Goal: Task Accomplishment & Management: Complete application form

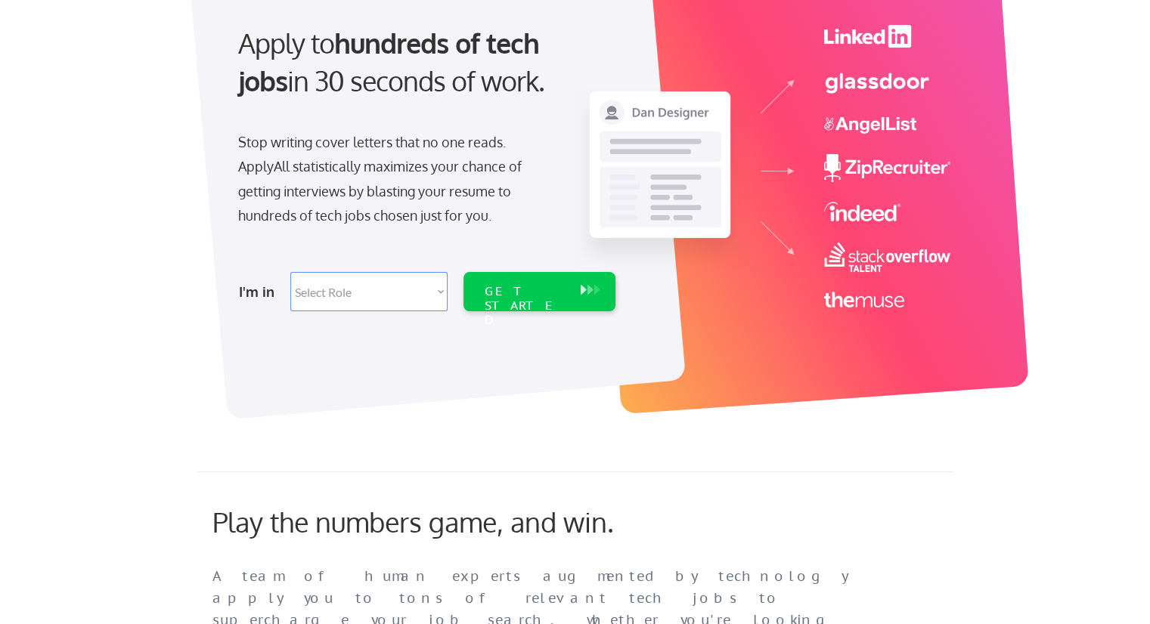
scroll to position [153, 0]
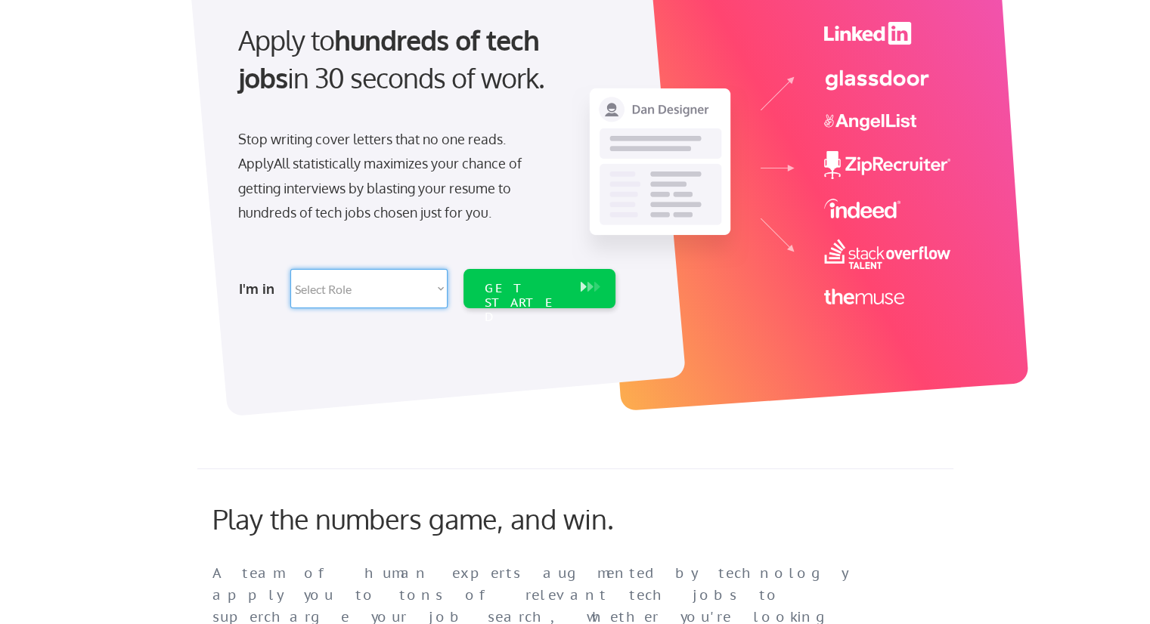
click at [393, 300] on select "Select Role Software Engineering Product Management Customer Success Sales UI/U…" at bounding box center [368, 288] width 157 height 39
select select ""engineering""
click at [290, 269] on select "Select Role Software Engineering Product Management Customer Success Sales UI/U…" at bounding box center [368, 288] width 157 height 39
select select ""engineering""
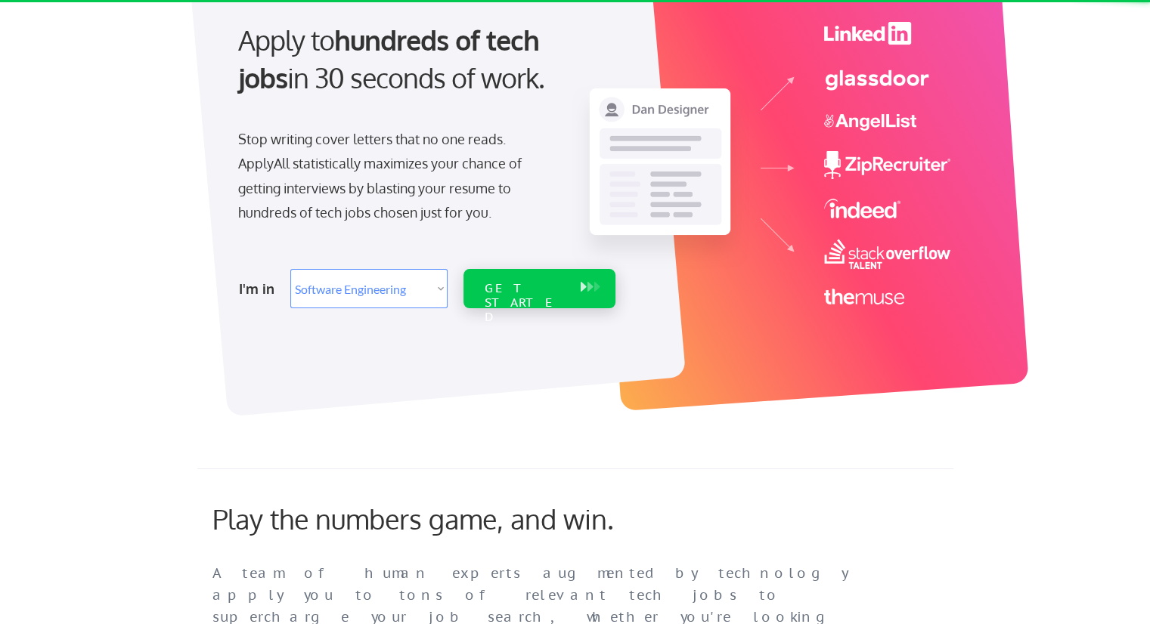
click at [512, 296] on div "GET STARTED" at bounding box center [525, 288] width 96 height 39
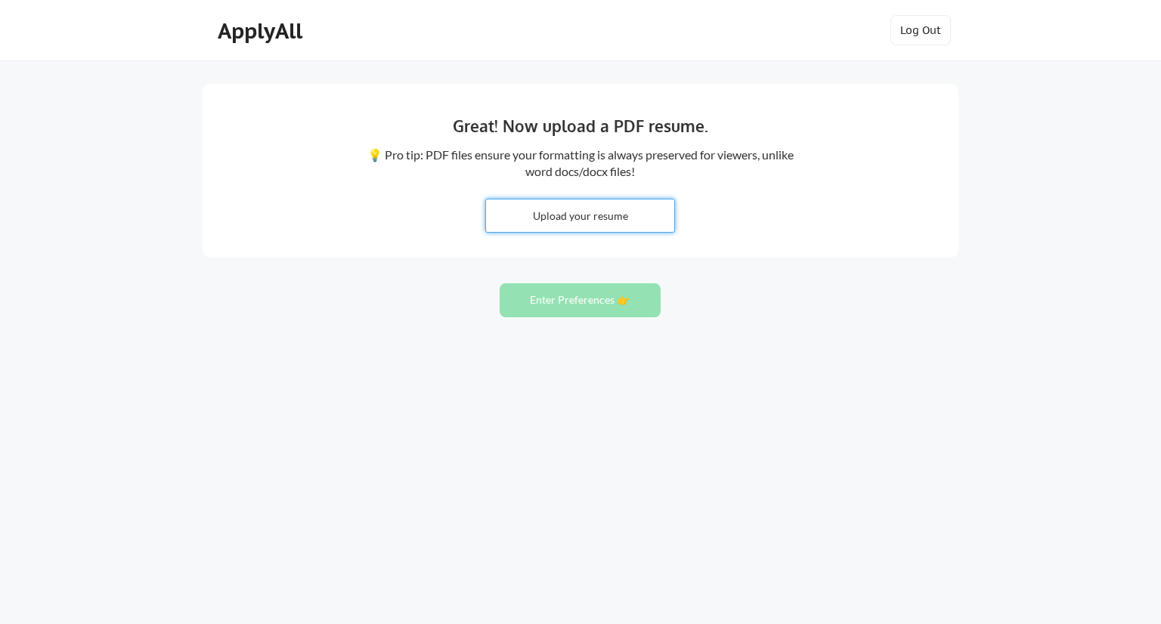
click at [537, 221] on input "file" at bounding box center [580, 216] width 188 height 33
type input "C:\fakepath\Resume - QA (1).pdf"
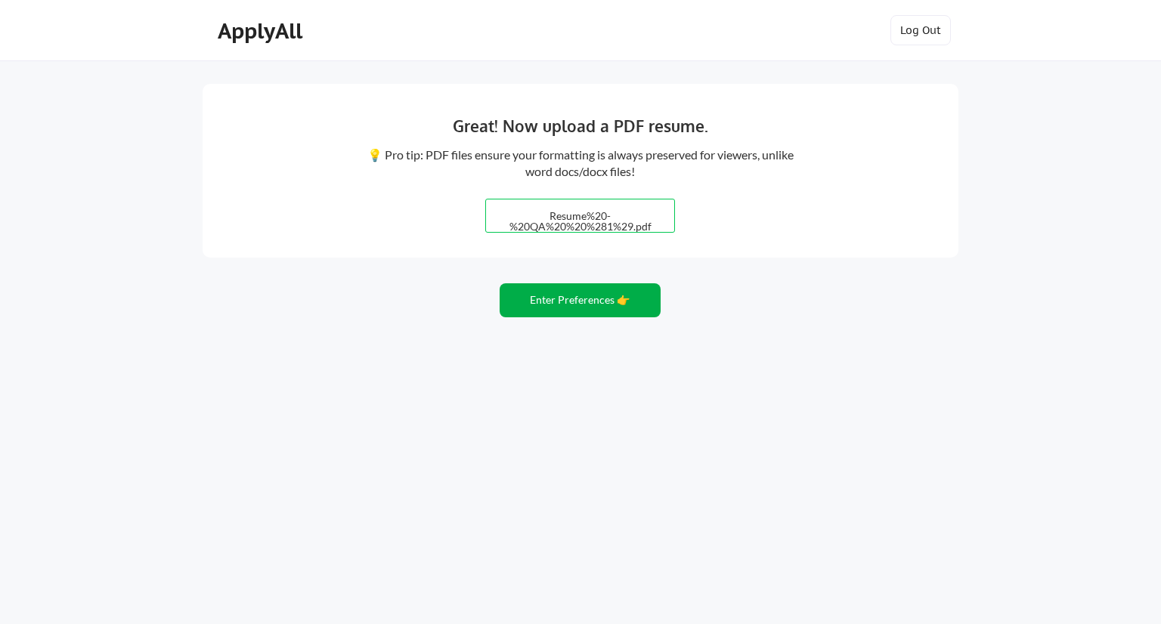
click at [568, 297] on button "Enter Preferences 👉" at bounding box center [580, 300] width 161 height 34
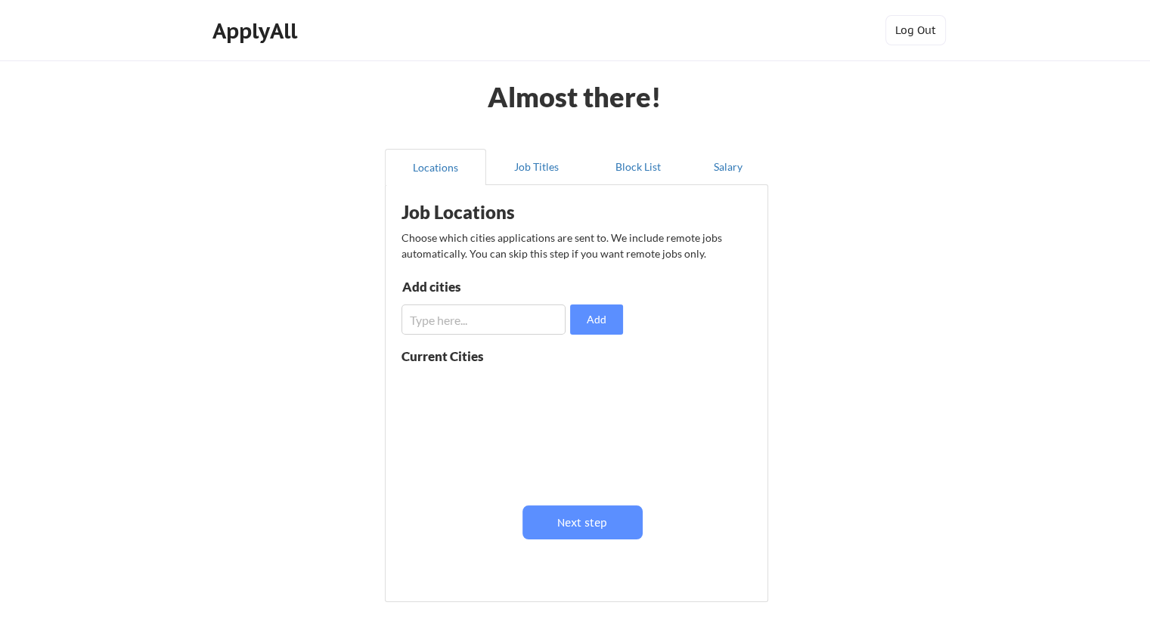
click at [458, 324] on input "input" at bounding box center [483, 320] width 164 height 30
type input "Harrisburg"
click at [578, 323] on button "Add" at bounding box center [596, 320] width 53 height 30
click at [524, 320] on input "input" at bounding box center [483, 320] width 164 height 30
type input "P"
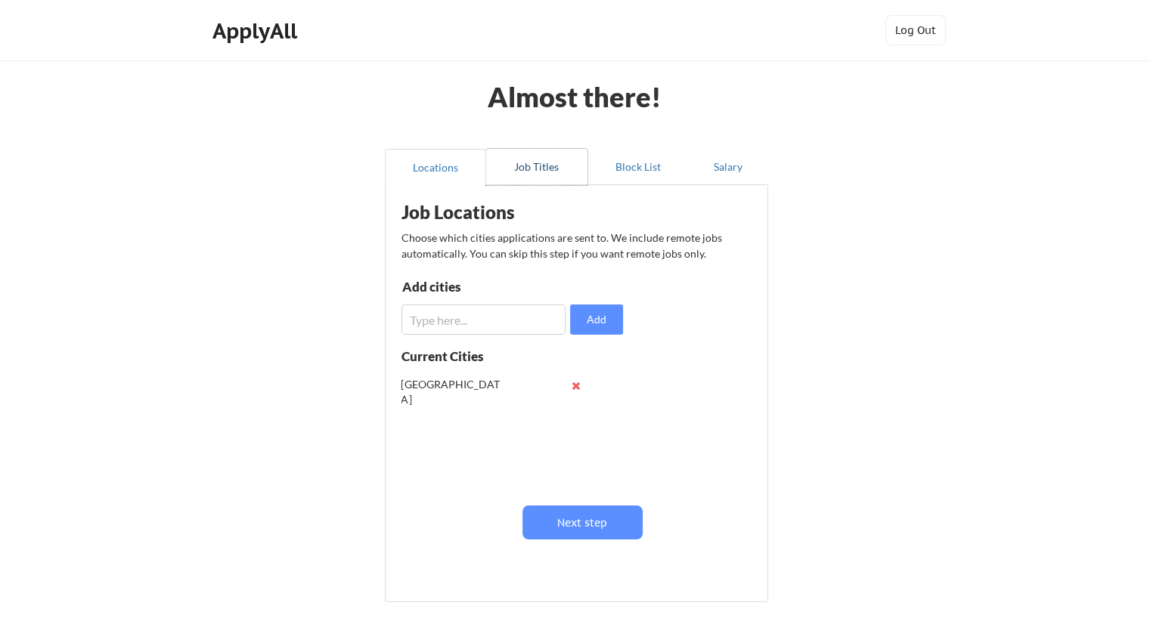
click at [522, 175] on button "Job Titles" at bounding box center [536, 167] width 101 height 36
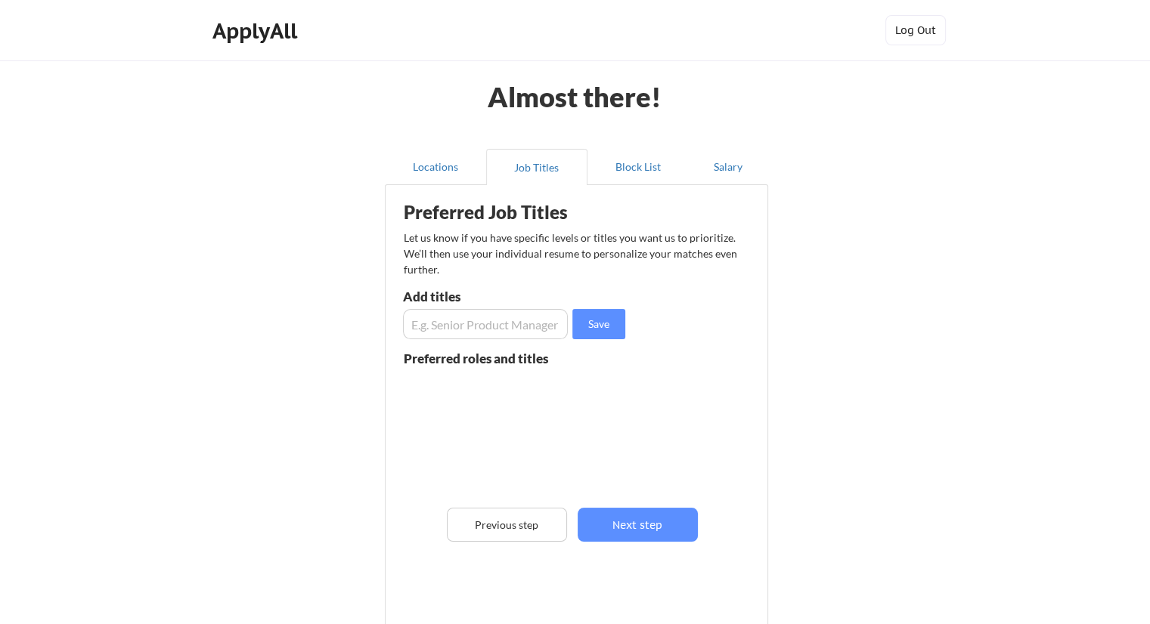
click at [433, 330] on input "input" at bounding box center [485, 324] width 165 height 30
type input "QA Analyst"
click at [597, 324] on button "Save" at bounding box center [598, 324] width 53 height 30
click at [447, 338] on input "input" at bounding box center [485, 324] width 165 height 30
type input "QA Engineer"
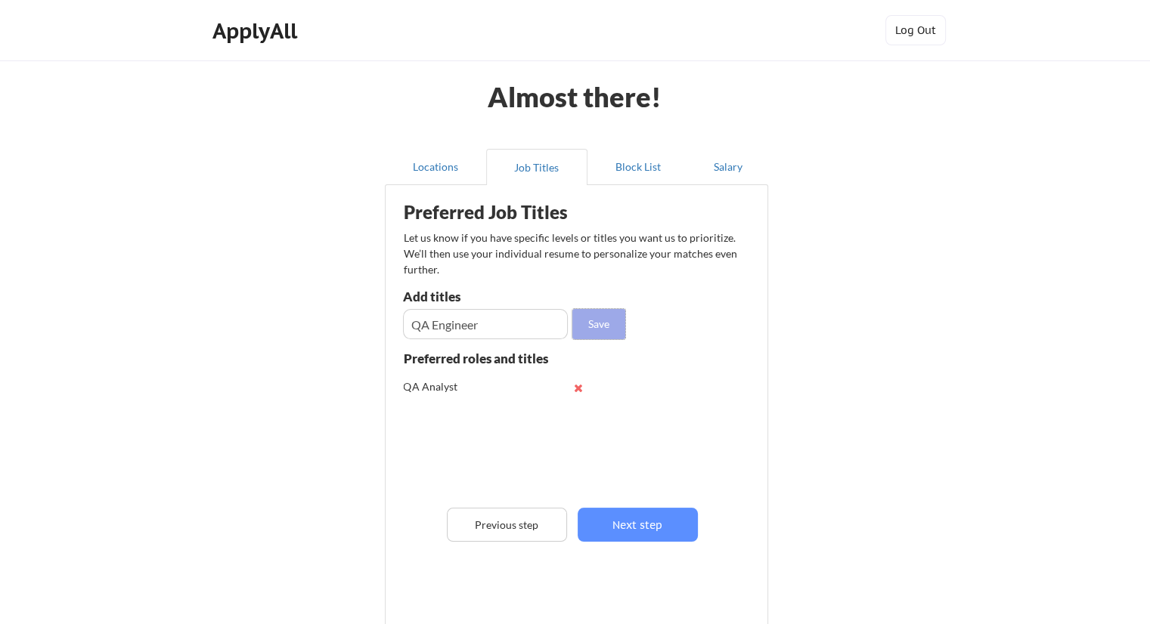
click at [604, 334] on button "Save" at bounding box center [598, 324] width 53 height 30
click at [478, 322] on input "input" at bounding box center [485, 324] width 165 height 30
type input "QA Developer"
click at [615, 327] on button "Save" at bounding box center [598, 324] width 53 height 30
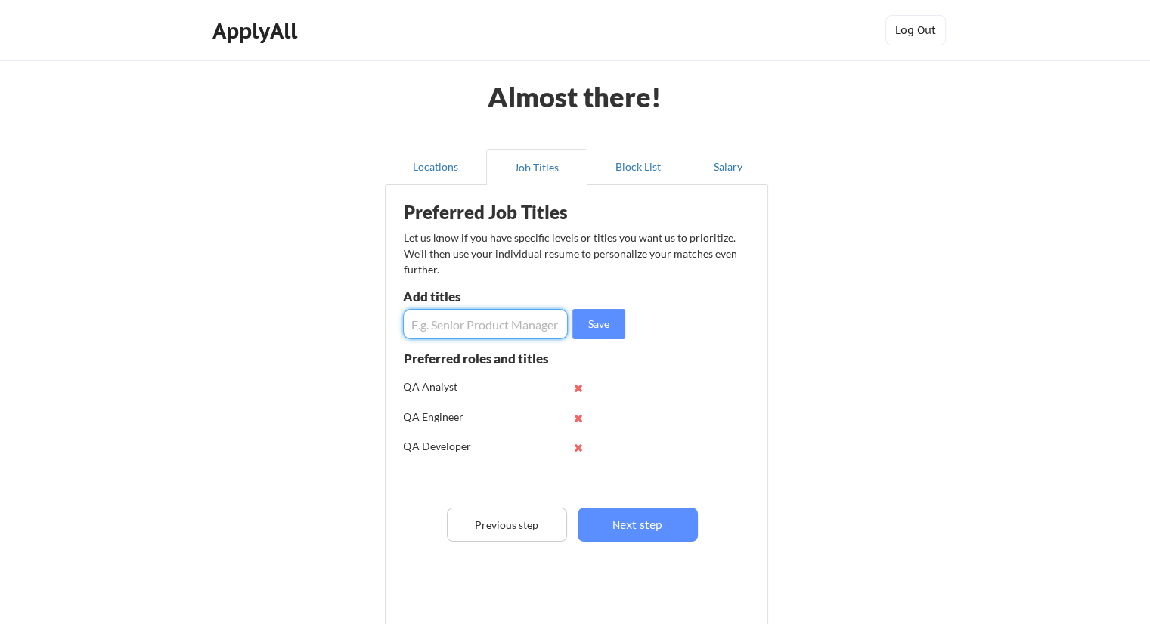
click at [432, 322] on input "input" at bounding box center [485, 324] width 165 height 30
type input "Software Tester"
click at [615, 326] on button "Save" at bounding box center [598, 324] width 53 height 30
click at [478, 330] on input "input" at bounding box center [485, 324] width 165 height 30
type input "QA Tester"
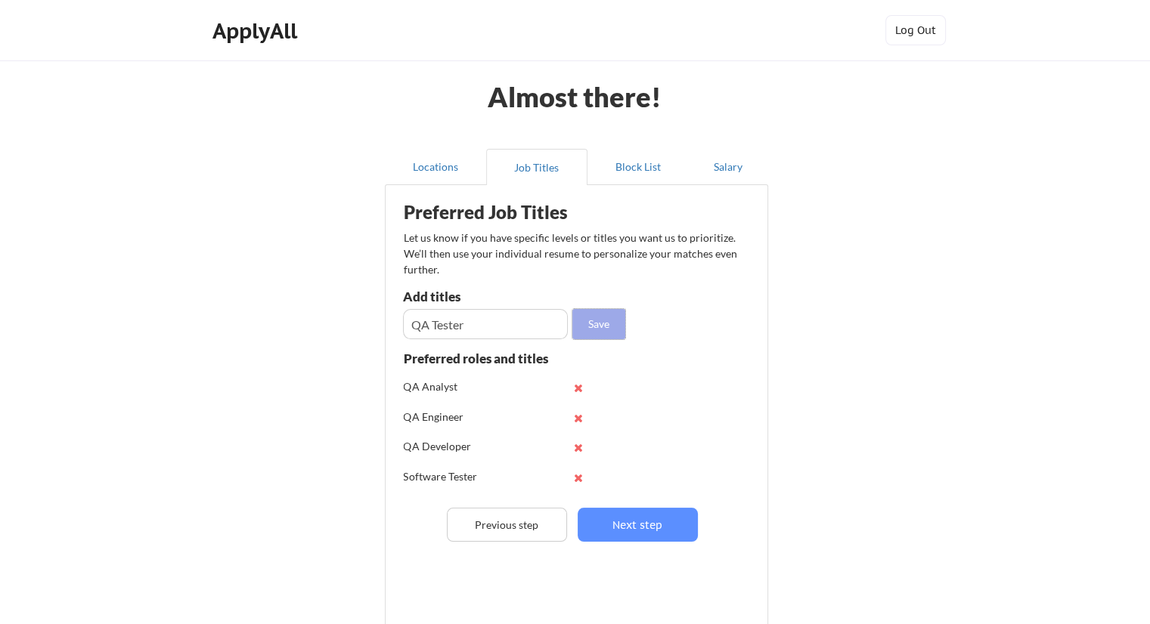
click at [590, 327] on button "Save" at bounding box center [598, 324] width 53 height 30
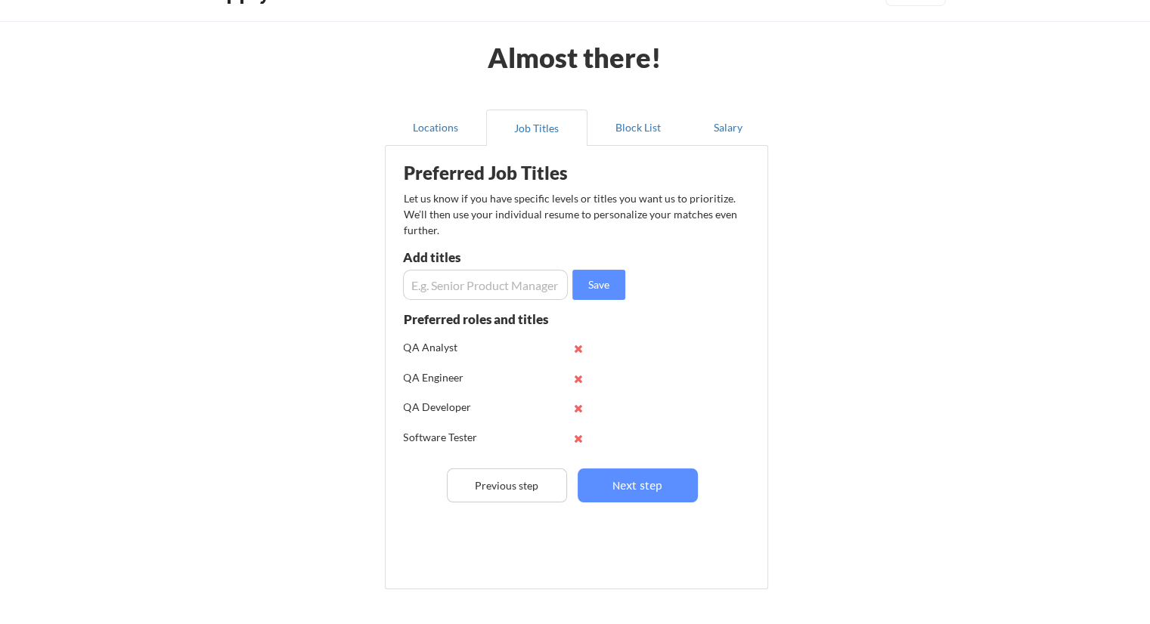
scroll to position [44, 0]
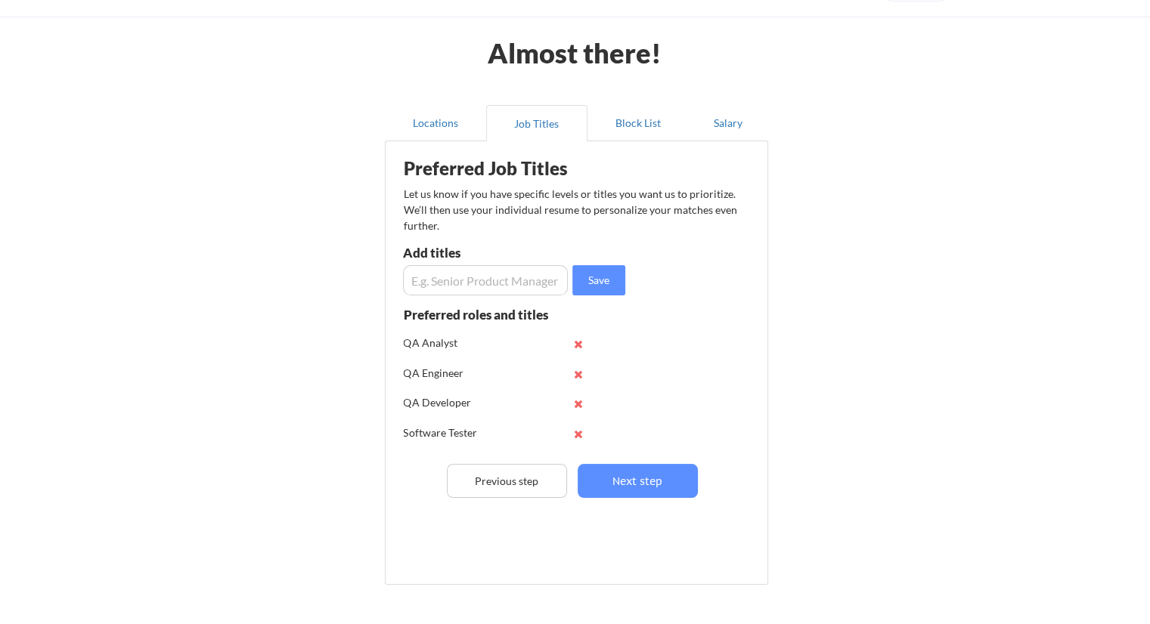
click at [441, 284] on input "input" at bounding box center [485, 280] width 165 height 30
type input "Technical Writer"
click at [593, 277] on button "Save" at bounding box center [598, 280] width 53 height 30
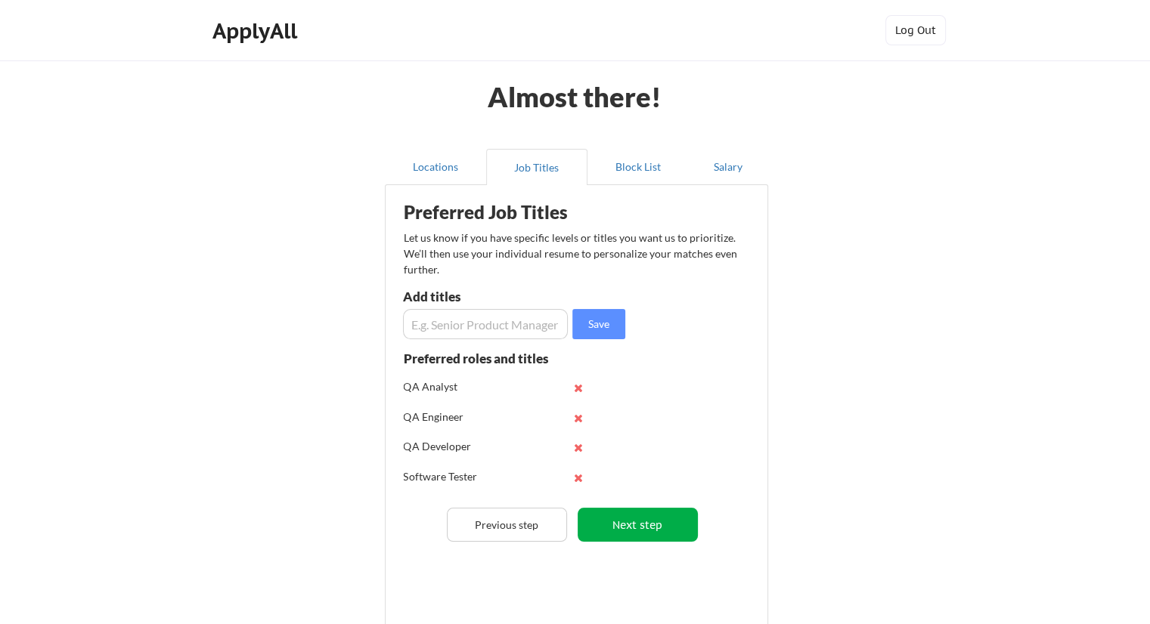
click at [660, 527] on button "Next step" at bounding box center [637, 525] width 120 height 34
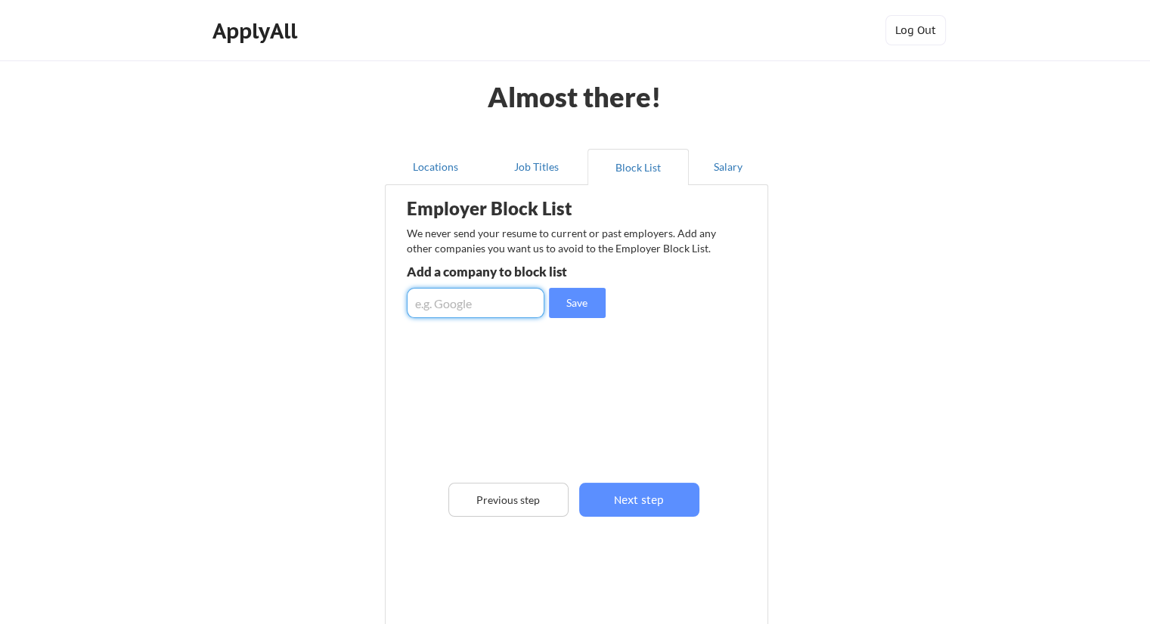
click at [476, 312] on input "input" at bounding box center [476, 303] width 138 height 30
type input "Integrity"
click at [587, 297] on button "Save" at bounding box center [577, 303] width 57 height 30
click at [708, 169] on button "Salary" at bounding box center [728, 167] width 79 height 36
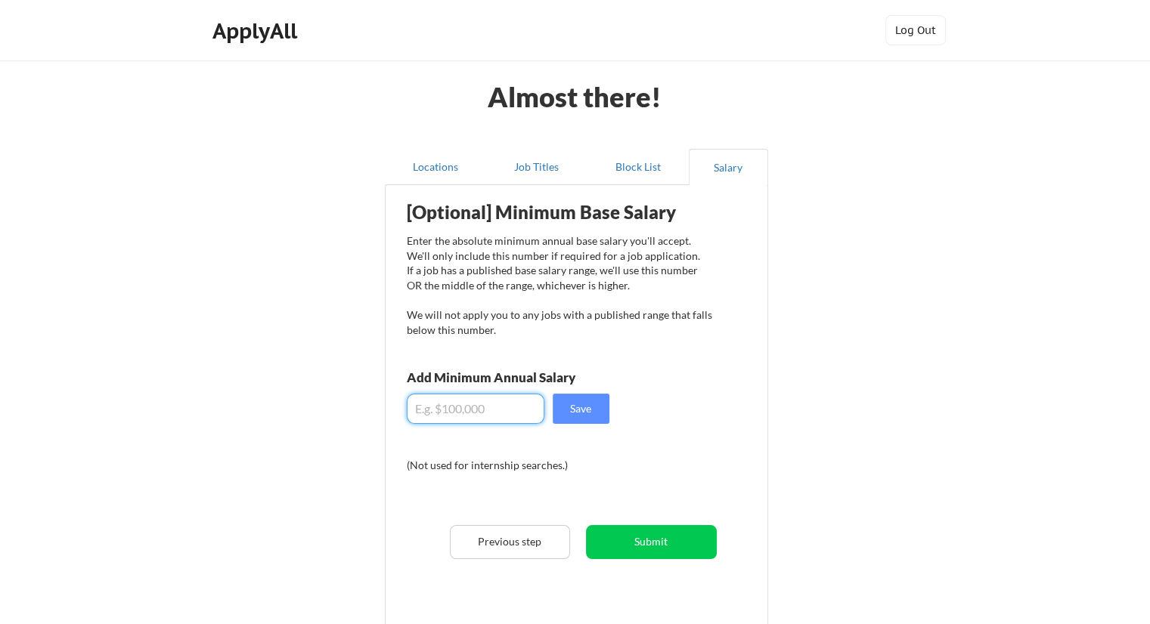
click at [438, 415] on input "input" at bounding box center [476, 409] width 138 height 30
type input "$65,000"
click at [571, 409] on button "Save" at bounding box center [581, 409] width 57 height 30
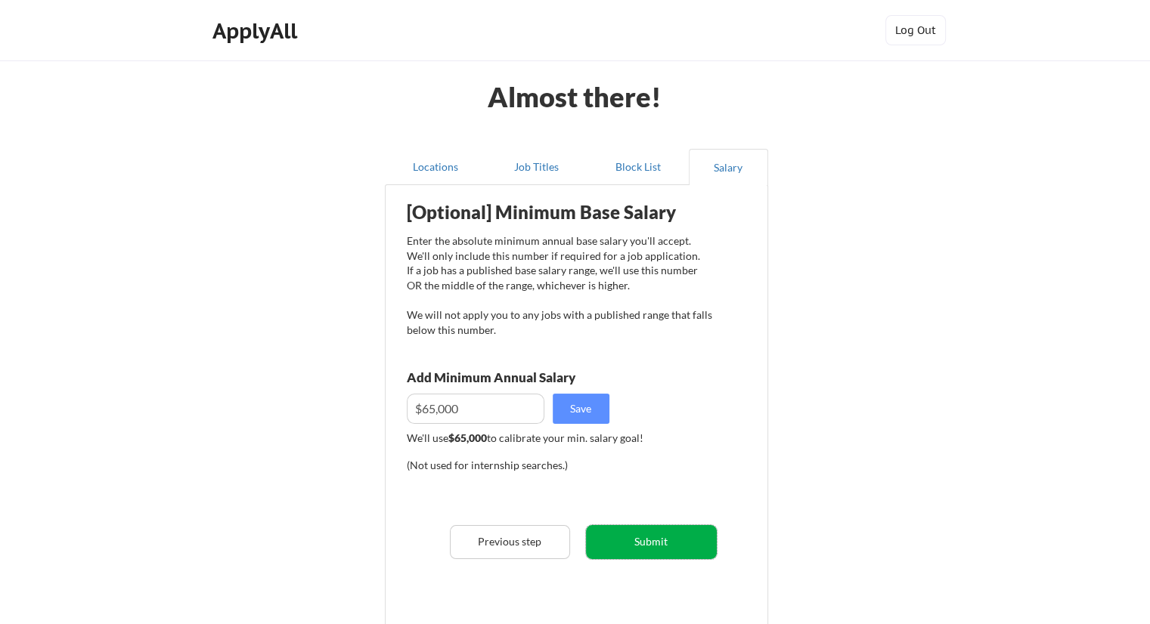
click at [628, 545] on button "Submit" at bounding box center [651, 542] width 131 height 34
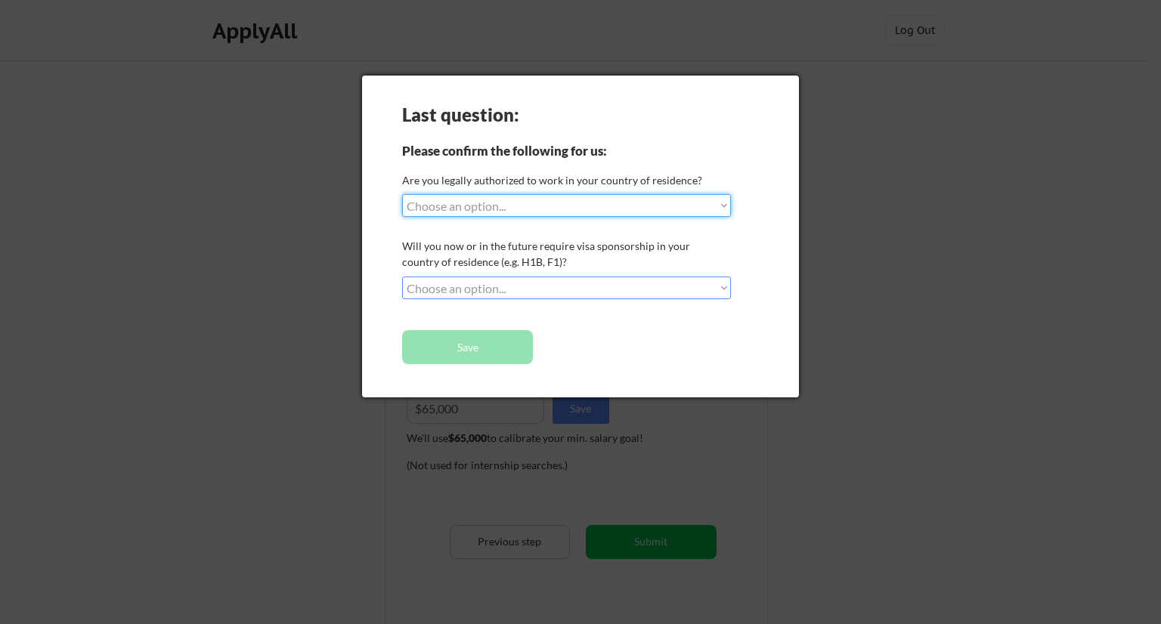
click at [563, 208] on select "Choose an option... Yes, I am a US Citizen Yes, I am a Canadian Citizen Yes, I …" at bounding box center [566, 205] width 329 height 23
select select ""yes__i_am_a_us_citizen""
click at [402, 194] on select "Choose an option... Yes, I am a US Citizen Yes, I am a Canadian Citizen Yes, I …" at bounding box center [566, 205] width 329 height 23
click at [544, 291] on select "Choose an option... No, I will not need sponsorship Yes, I will need sponsorship" at bounding box center [566, 288] width 329 height 23
select select ""no__i_will_not_need_sponsorship""
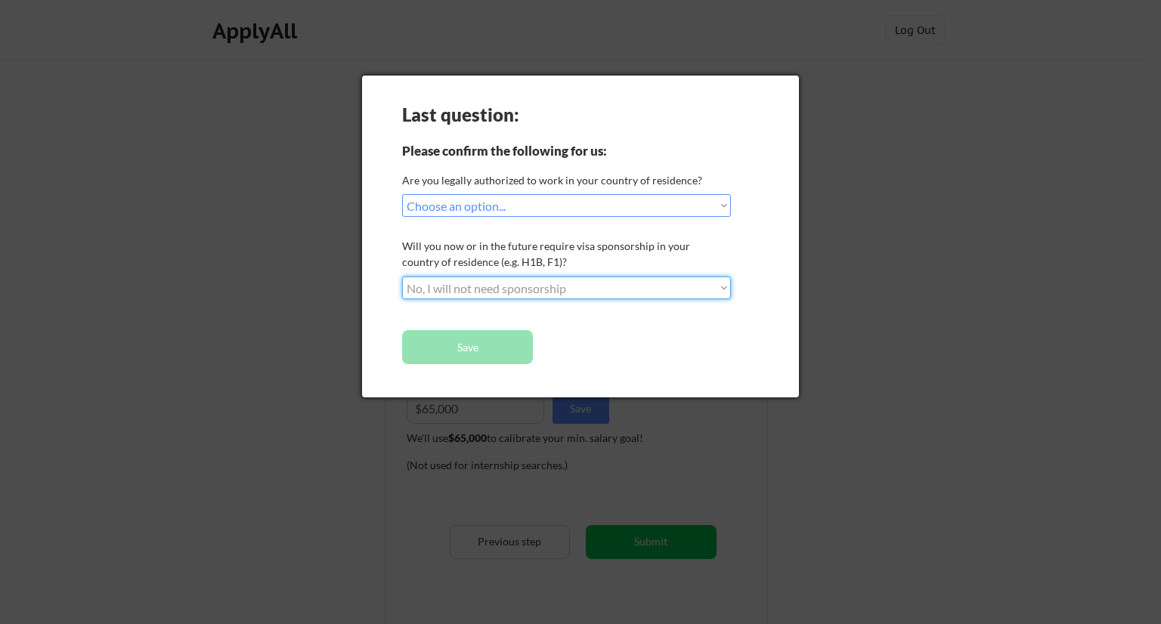
click at [402, 277] on select "Choose an option... No, I will not need sponsorship Yes, I will need sponsorship" at bounding box center [566, 288] width 329 height 23
click at [481, 347] on button "Save" at bounding box center [467, 347] width 131 height 34
